Goal: Transaction & Acquisition: Obtain resource

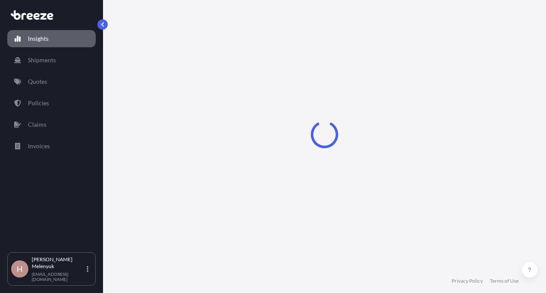
select select "2025"
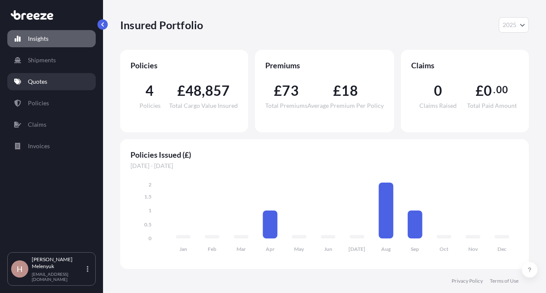
click at [42, 88] on link "Quotes" at bounding box center [51, 81] width 88 height 17
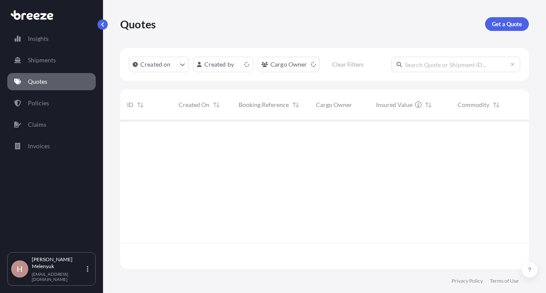
scroll to position [147, 402]
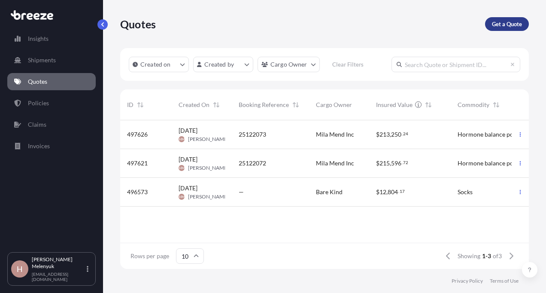
click at [502, 26] on p "Get a Quote" at bounding box center [507, 24] width 30 height 9
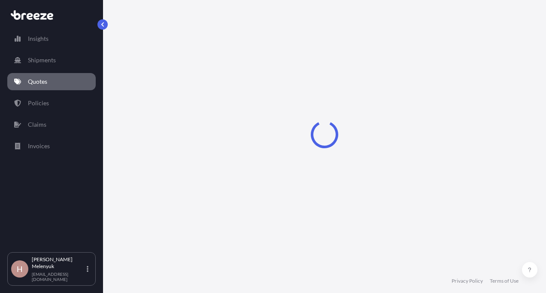
select select "Sea"
select select "1"
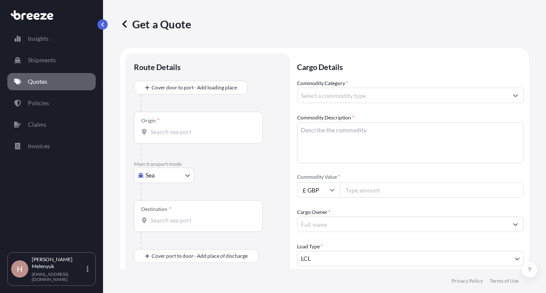
scroll to position [14, 0]
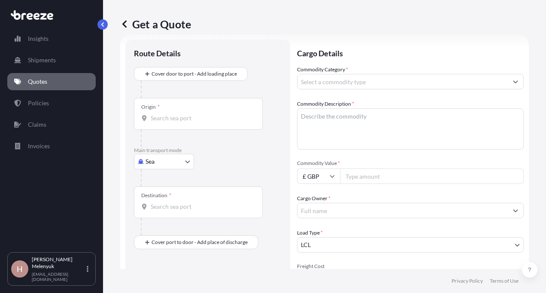
click at [182, 127] on div "Origin *" at bounding box center [198, 114] width 129 height 32
click at [182, 122] on input "Origin *" at bounding box center [201, 118] width 101 height 9
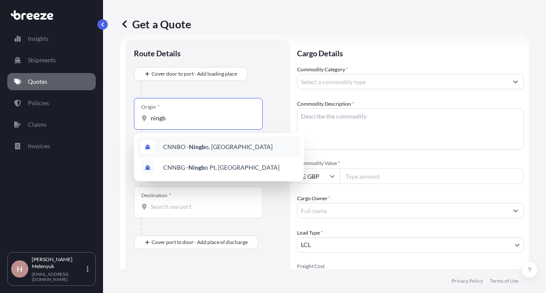
click at [220, 143] on span "CNNBO - Ningb o, [GEOGRAPHIC_DATA]" at bounding box center [217, 146] width 109 height 9
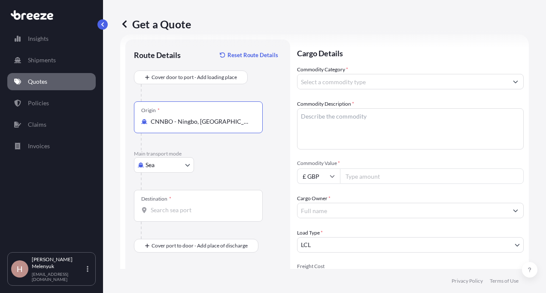
type input "CNNBO - Ningbo, [GEOGRAPHIC_DATA]"
click at [180, 209] on input "Destination *" at bounding box center [201, 210] width 101 height 9
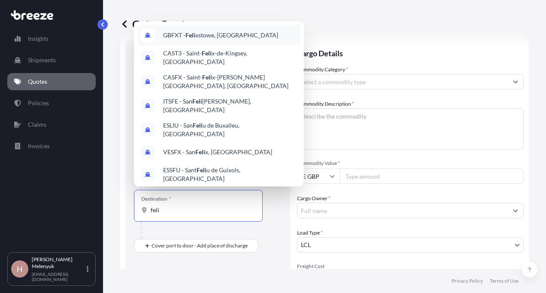
click at [210, 35] on span "GBFXT - Feli xstowe, [GEOGRAPHIC_DATA]" at bounding box center [220, 35] width 115 height 9
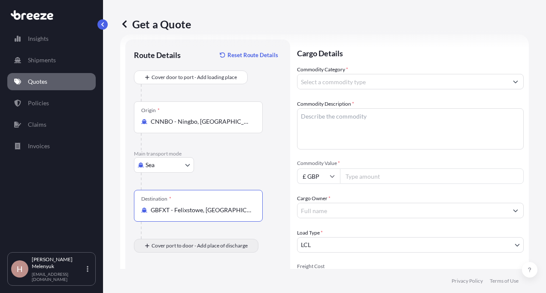
type input "GBFXT - Felixstowe, [GEOGRAPHIC_DATA]"
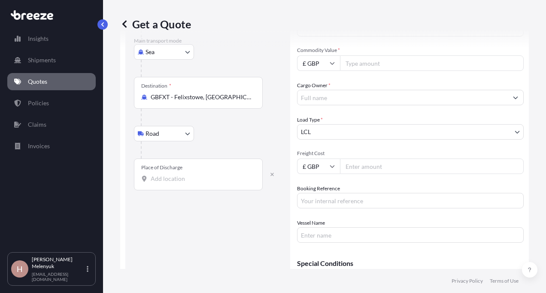
scroll to position [127, 0]
click at [171, 178] on input "Place of Discharge" at bounding box center [201, 178] width 101 height 9
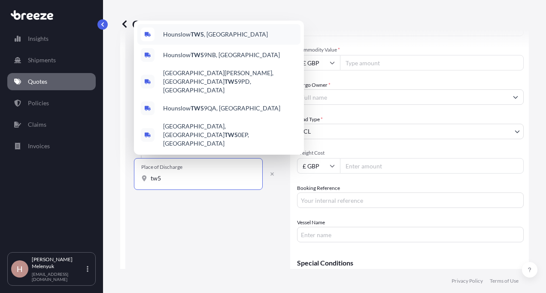
click at [212, 45] on div "Hounslow TW5 , [GEOGRAPHIC_DATA]" at bounding box center [218, 34] width 163 height 21
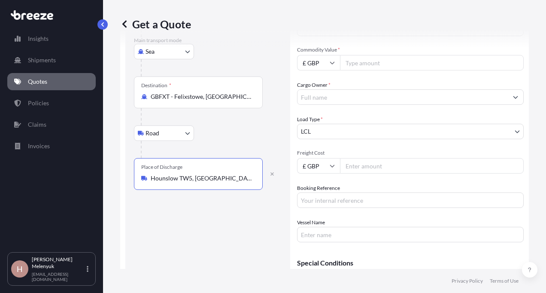
type input "Hounslow TW5, [GEOGRAPHIC_DATA]"
click at [367, 58] on input "Commodity Value *" at bounding box center [432, 62] width 184 height 15
click at [331, 61] on icon at bounding box center [332, 62] width 5 height 5
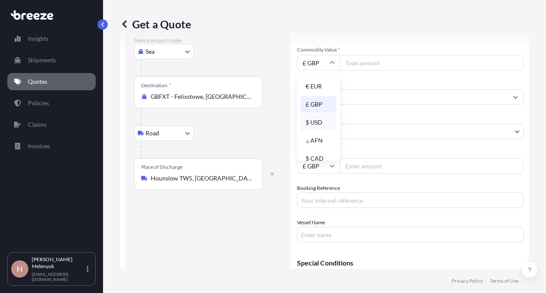
click at [319, 119] on div "$ USD" at bounding box center [318, 122] width 36 height 16
type input "$ USD"
click at [366, 63] on input "Commodity Value *" at bounding box center [432, 62] width 184 height 15
type input "54705.56"
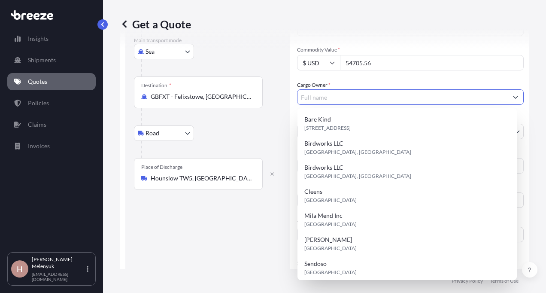
click at [333, 97] on input "Cargo Owner *" at bounding box center [402, 96] width 210 height 15
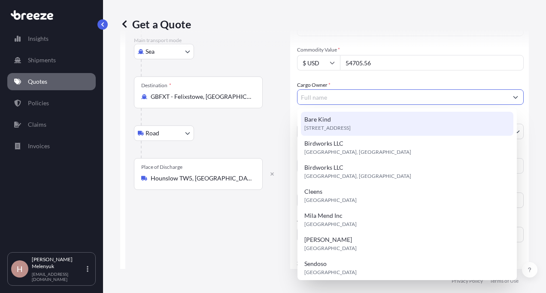
click at [339, 119] on div "Bare Kind [STREET_ADDRESS]" at bounding box center [407, 124] width 212 height 24
type input "Bare Kind"
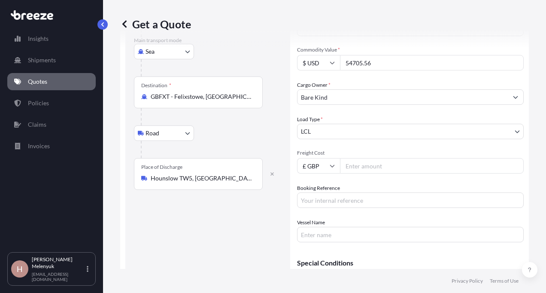
click at [321, 165] on input "£ GBP" at bounding box center [318, 165] width 43 height 15
click at [369, 166] on input "Freight Cost" at bounding box center [432, 165] width 184 height 15
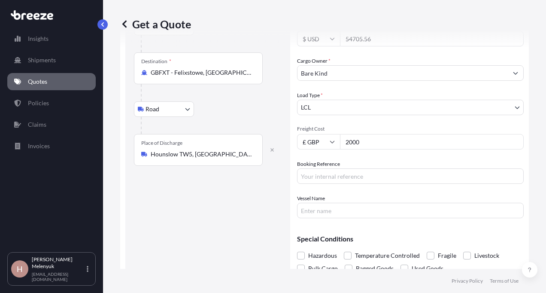
scroll to position [179, 0]
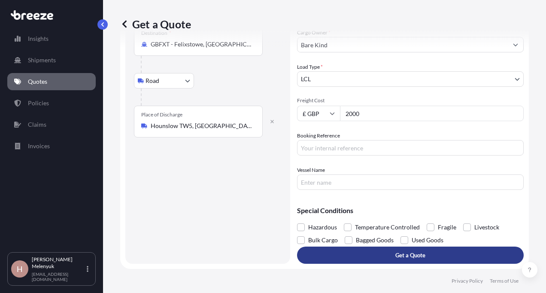
type input "2000"
click at [416, 254] on p "Get a Quote" at bounding box center [410, 255] width 30 height 9
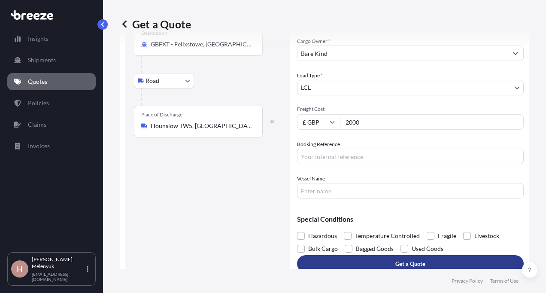
click at [412, 258] on button "Get a Quote" at bounding box center [410, 263] width 227 height 17
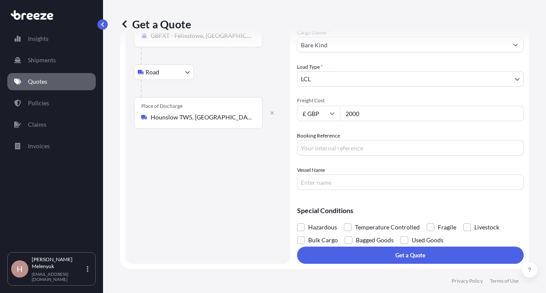
scroll to position [0, 0]
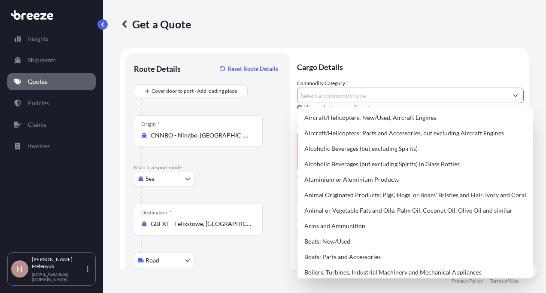
click at [346, 97] on input "Commodity Category *" at bounding box center [402, 95] width 210 height 15
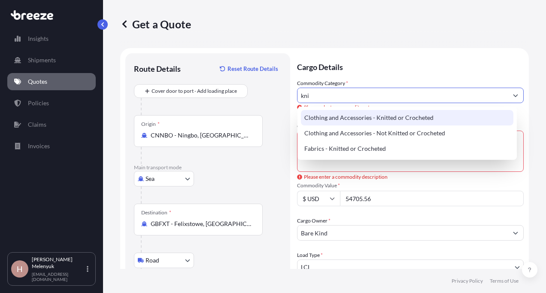
click at [368, 115] on div "Clothing and Accessories - Knitted or Crocheted" at bounding box center [407, 117] width 212 height 15
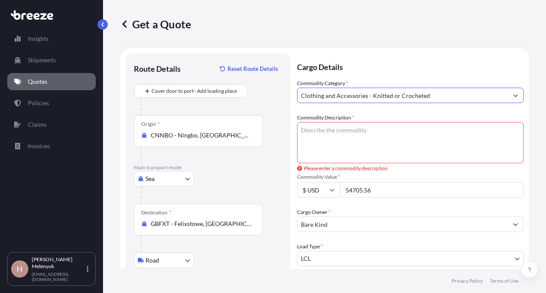
type input "Clothing and Accessories - Knitted or Crocheted"
click at [343, 137] on textarea "Commodity Description *" at bounding box center [410, 142] width 227 height 41
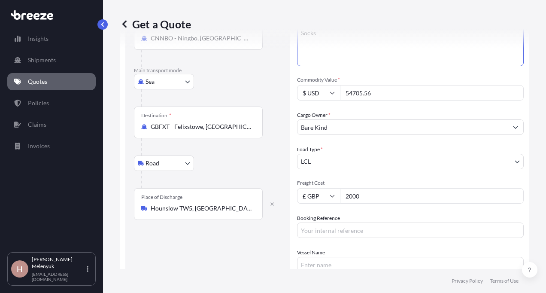
scroll to position [179, 0]
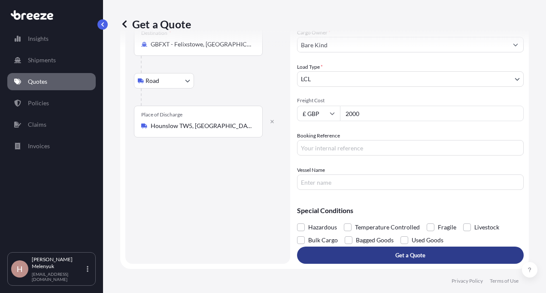
type textarea "Socks"
click at [405, 257] on p "Get a Quote" at bounding box center [410, 255] width 30 height 9
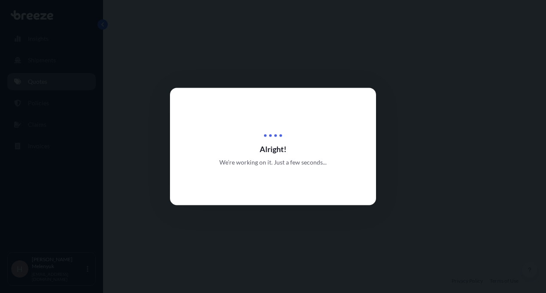
select select "Sea"
select select "Road"
select select "1"
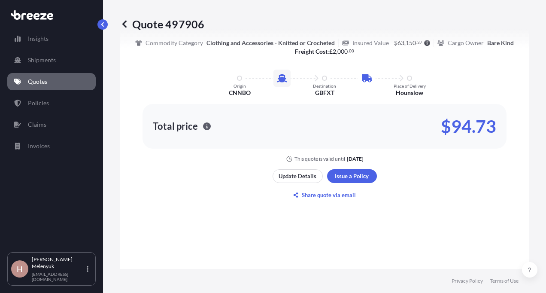
scroll to position [665, 0]
